Goal: Task Accomplishment & Management: Use online tool/utility

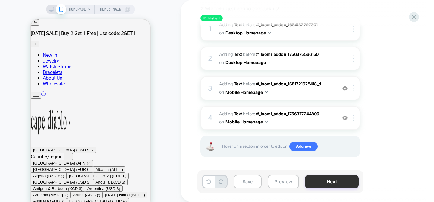
click at [342, 178] on button "Next" at bounding box center [332, 182] width 54 height 14
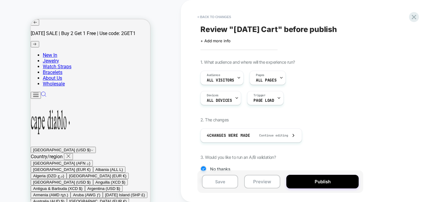
click at [342, 178] on button "Publish" at bounding box center [322, 182] width 72 height 14
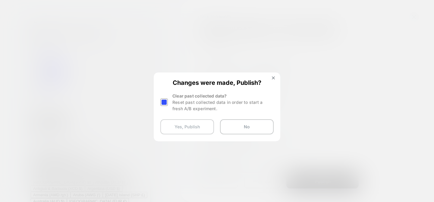
click at [196, 131] on button "Yes, Publish" at bounding box center [187, 126] width 54 height 15
